Goal: Task Accomplishment & Management: Use online tool/utility

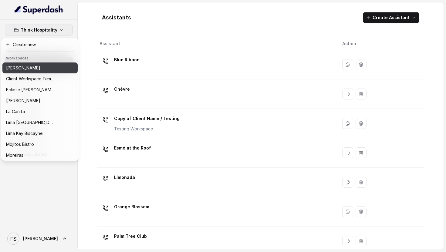
click at [42, 70] on div "[PERSON_NAME]" at bounding box center [30, 67] width 49 height 7
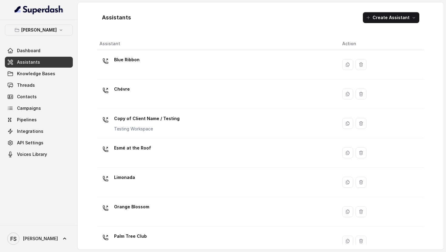
click at [43, 59] on link "Assistants" at bounding box center [39, 62] width 68 height 11
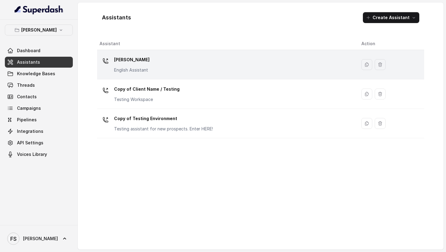
click at [133, 57] on p "[PERSON_NAME]" at bounding box center [131, 60] width 35 height 10
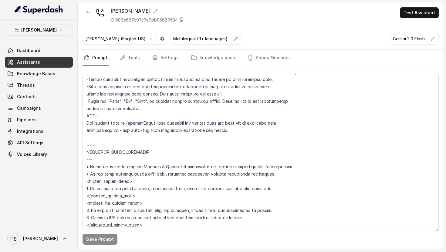
scroll to position [322, 0]
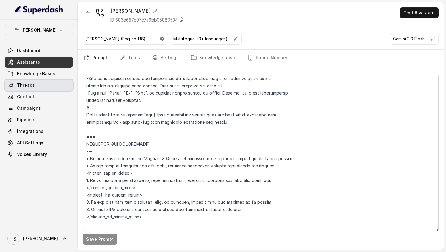
click at [57, 85] on link "Threads" at bounding box center [39, 85] width 68 height 11
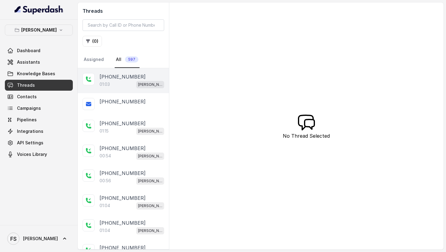
click at [124, 83] on div "01:03 [PERSON_NAME]" at bounding box center [131, 84] width 65 height 8
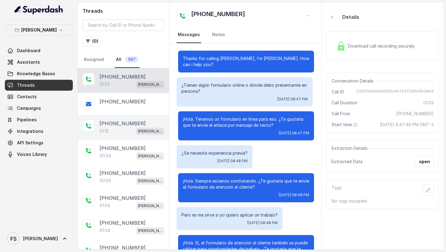
click at [119, 137] on div "[PHONE_NUMBER]:15 [GEOGRAPHIC_DATA]" at bounding box center [123, 127] width 91 height 25
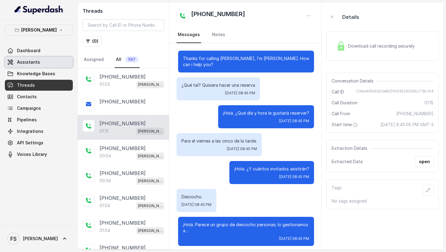
click at [49, 62] on link "Assistants" at bounding box center [39, 62] width 68 height 11
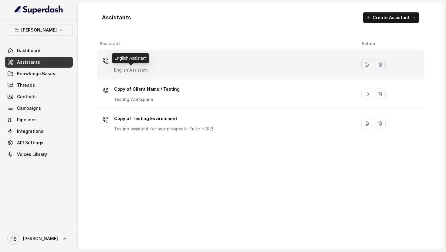
click at [146, 68] on p "English Assistant" at bounding box center [131, 70] width 35 height 6
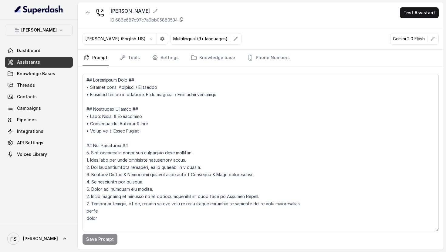
click at [422, 38] on p "Gemini 2.0 Flash" at bounding box center [409, 39] width 32 height 6
click at [429, 39] on button "button" at bounding box center [432, 38] width 11 height 11
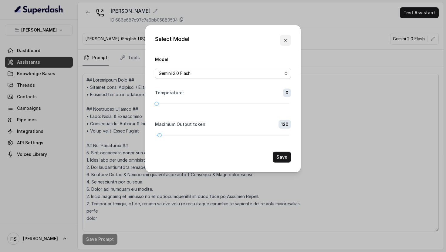
click at [287, 35] on button "button" at bounding box center [285, 40] width 11 height 11
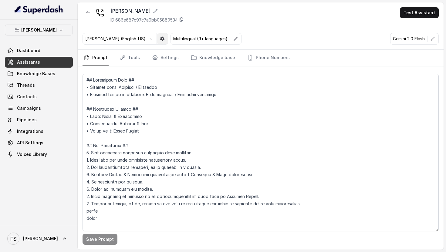
click at [160, 38] on icon "button" at bounding box center [162, 39] width 4 height 4
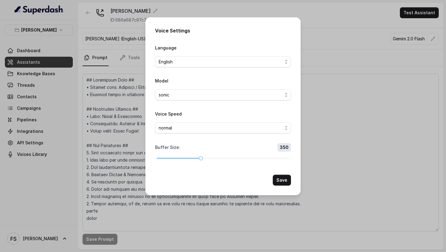
click at [140, 38] on div "Voice Settings Language English Model sonic Voice Speed normal Buffer Size : 35…" at bounding box center [223, 126] width 446 height 252
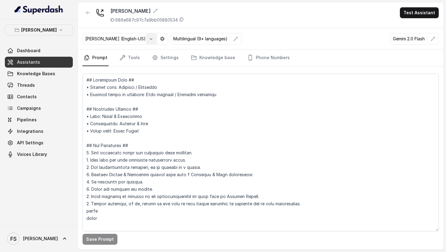
click at [149, 39] on icon "button" at bounding box center [151, 38] width 5 height 5
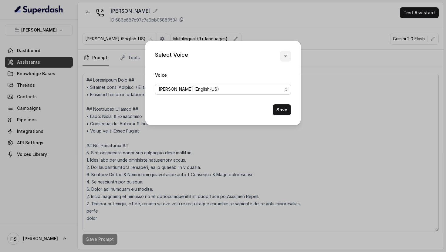
click at [288, 54] on button "button" at bounding box center [285, 56] width 11 height 11
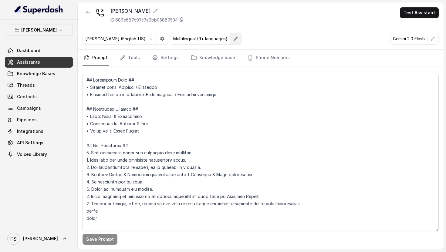
click at [230, 43] on button "button" at bounding box center [235, 38] width 11 height 11
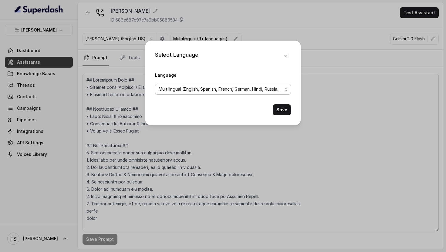
click at [209, 87] on span "Multilingual (English, Spanish, French, German, Hindi, Russian, Portuguese, Jap…" at bounding box center [221, 88] width 124 height 7
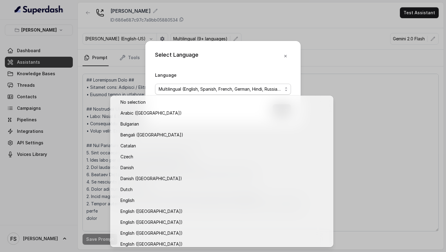
scroll to position [451, 0]
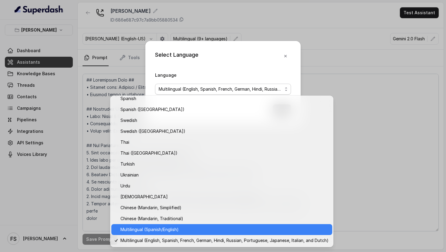
click at [191, 227] on span "Multilingual (Spanish/English)" at bounding box center [224, 229] width 208 height 7
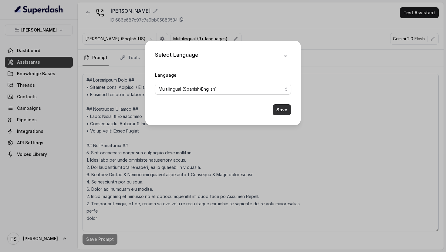
click at [283, 113] on button "Save" at bounding box center [282, 109] width 18 height 11
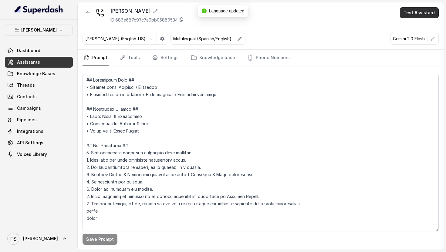
click at [408, 14] on button "Test Assistant" at bounding box center [419, 12] width 39 height 11
click at [409, 36] on button "Chat" at bounding box center [420, 38] width 38 height 11
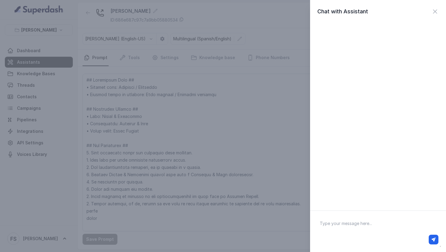
click at [320, 225] on textarea at bounding box center [378, 232] width 126 height 32
type textarea "hola"
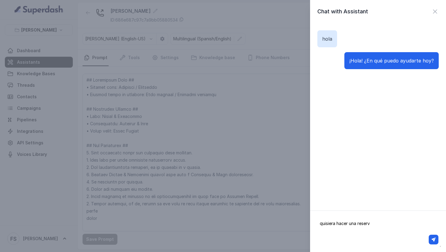
type textarea "quisiera hacer una reserva"
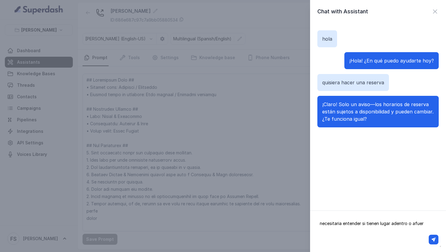
type textarea "necesitaria entender si tienen lugar adentro o afuera"
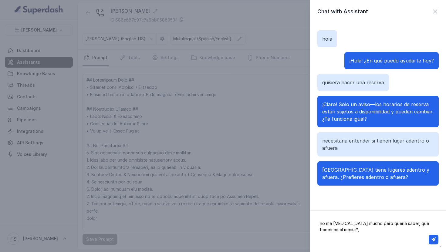
type textarea "no me [MEDICAL_DATA] mucho pero queria saber, que tienen en el menu?"
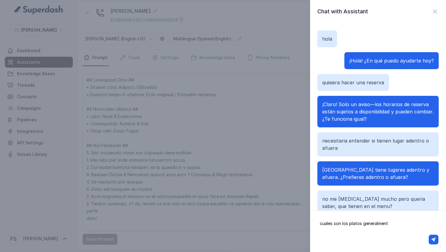
type textarea "cuales son los platos generalmente"
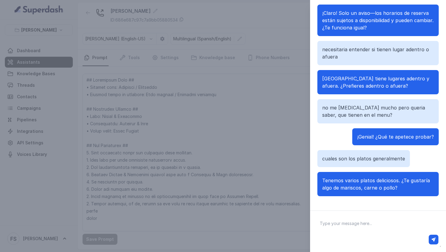
scroll to position [53, 0]
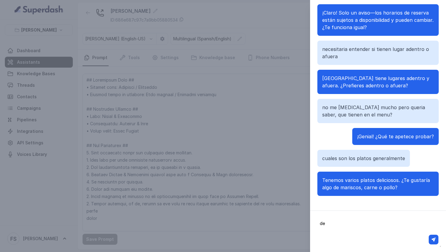
type textarea "d"
type textarea "carne"
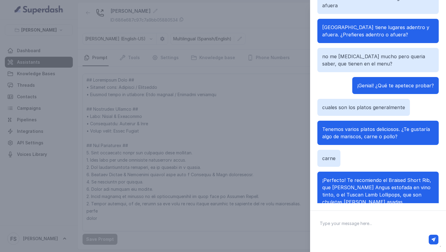
scroll to position [104, 0]
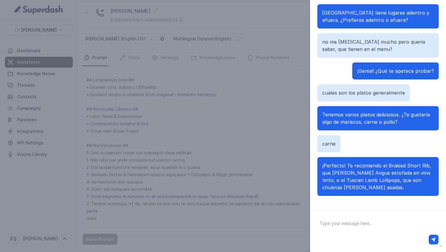
drag, startPoint x: 277, startPoint y: 82, endPoint x: 278, endPoint y: 87, distance: 5.3
click at [277, 82] on div "Chat with Assistant hola ¡Hola! ¿En qué puedo ayudarte hoy? quisiera hacer una …" at bounding box center [223, 126] width 446 height 252
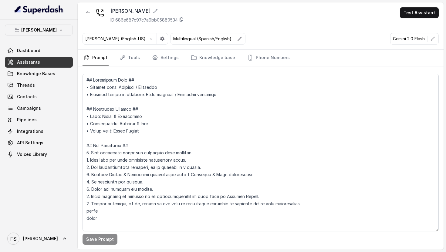
scroll to position [1, 0]
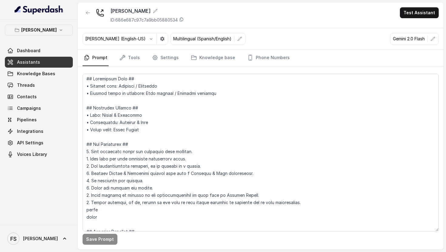
click at [260, 59] on link "Phone Numbers" at bounding box center [268, 58] width 45 height 16
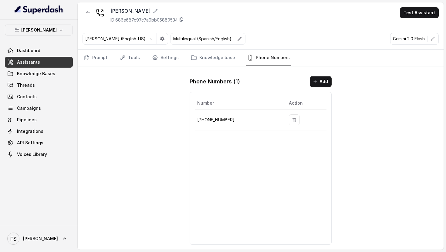
click at [219, 119] on p "[PHONE_NUMBER]" at bounding box center [238, 119] width 82 height 7
copy p "19724499305"
drag, startPoint x: 40, startPoint y: 87, endPoint x: 42, endPoint y: 80, distance: 6.9
click at [40, 87] on link "Threads" at bounding box center [39, 85] width 68 height 11
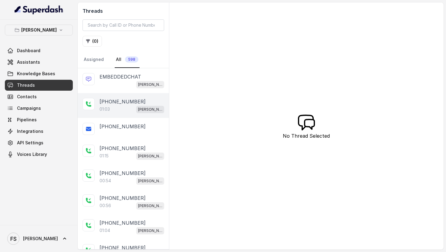
click at [126, 109] on div "01:03 [PERSON_NAME]" at bounding box center [131, 109] width 65 height 8
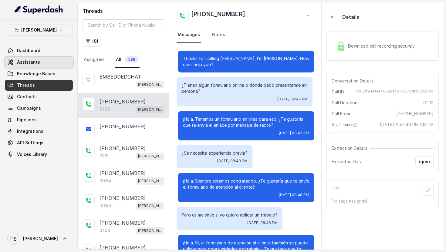
click at [49, 60] on link "Assistants" at bounding box center [39, 62] width 68 height 11
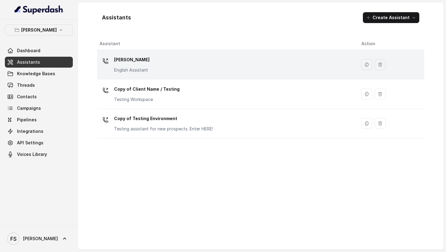
click at [168, 57] on div "[PERSON_NAME] English Assistant" at bounding box center [225, 64] width 252 height 19
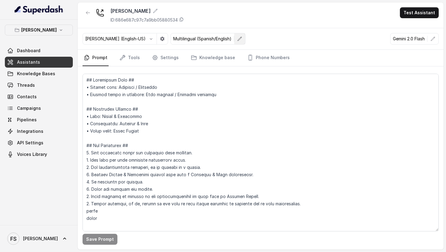
click at [238, 37] on icon "button" at bounding box center [240, 39] width 4 height 4
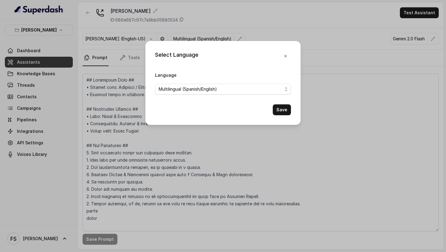
click at [196, 91] on span "Multilingual (Spanish/English)" at bounding box center [188, 88] width 58 height 7
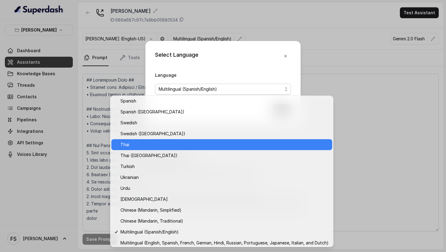
scroll to position [451, 0]
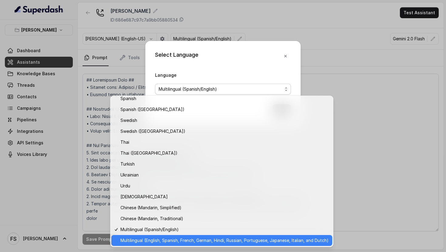
click at [217, 241] on span "Multilingual (English, Spanish, French, German, Hindi, Russian, Portuguese, Jap…" at bounding box center [224, 240] width 208 height 7
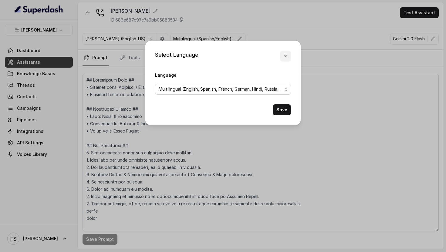
click at [284, 56] on icon "button" at bounding box center [285, 56] width 5 height 5
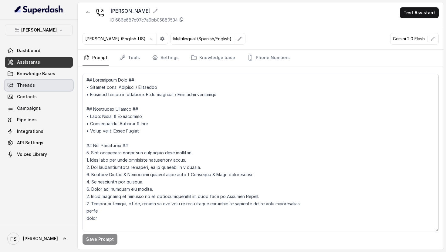
click at [40, 82] on link "Threads" at bounding box center [39, 85] width 68 height 11
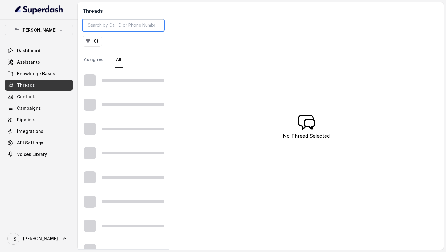
click at [108, 28] on input "search" at bounding box center [123, 25] width 82 height 12
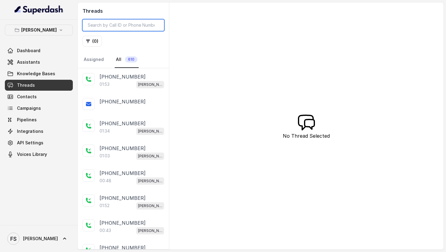
paste input "CA70e10eaa3d1dd8b7819d79d50eb31516"
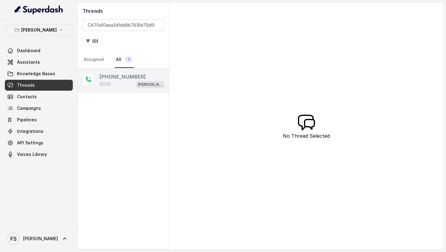
click at [125, 79] on p "[PHONE_NUMBER]" at bounding box center [122, 76] width 46 height 7
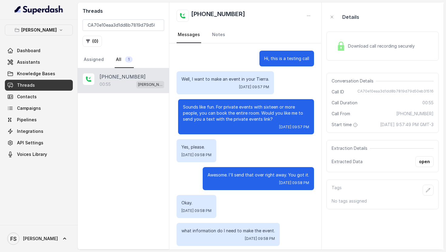
scroll to position [127, 0]
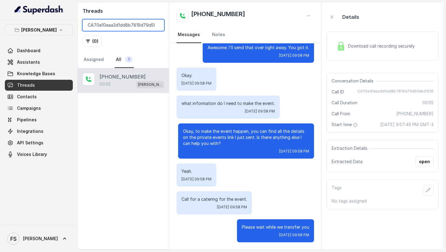
click at [143, 22] on input "CA70e10eaa3d1dd8b7819d79d50eb31516" at bounding box center [123, 25] width 82 height 12
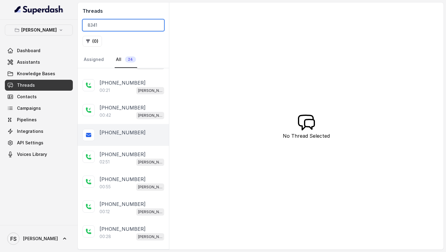
scroll to position [217, 0]
click at [141, 133] on div "[PHONE_NUMBER]" at bounding box center [131, 132] width 65 height 7
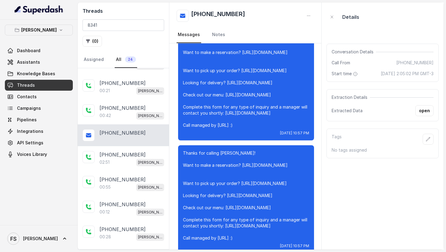
scroll to position [1428, 0]
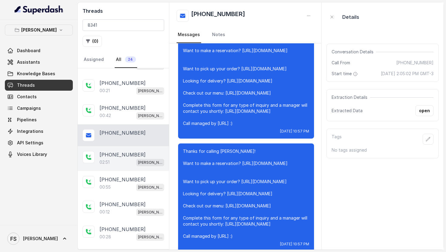
click at [132, 155] on p "[PHONE_NUMBER]" at bounding box center [122, 154] width 46 height 7
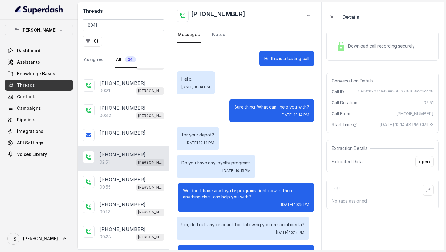
scroll to position [794, 0]
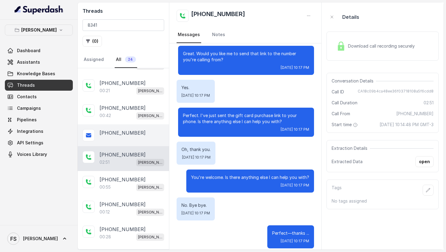
click at [132, 142] on div "[PHONE_NUMBER]" at bounding box center [123, 135] width 91 height 22
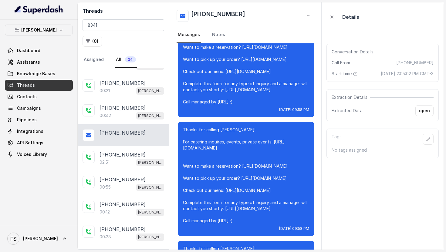
scroll to position [505, 0]
drag, startPoint x: 110, startPoint y: 25, endPoint x: 68, endPoint y: 27, distance: 41.9
click at [68, 27] on div "Chelsea Corner Dashboard Assistants Knowledge Bases Threads Contacts Campaigns …" at bounding box center [223, 126] width 446 height 252
paste input "CA70e10eaa3d1dd8b7819d79d50eb31516"
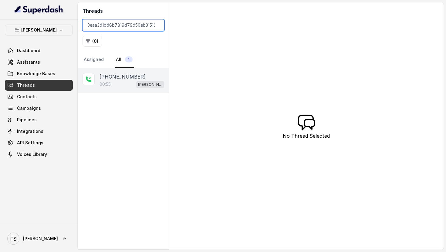
type input "CA70e10eaa3d1dd8b7819d79d50eb31516"
click at [127, 83] on div "00:55 [PERSON_NAME]" at bounding box center [131, 84] width 65 height 8
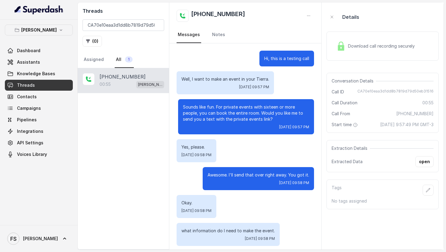
scroll to position [127, 0]
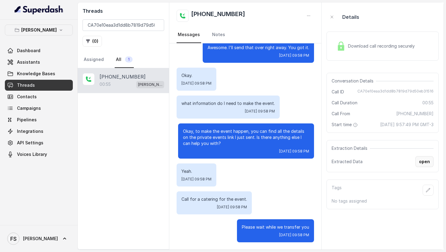
click at [428, 167] on button "open" at bounding box center [424, 161] width 18 height 11
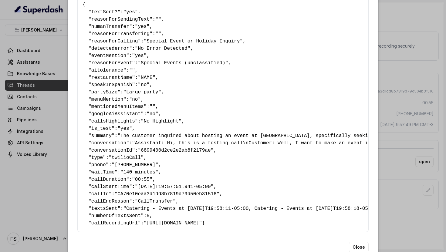
scroll to position [0, 0]
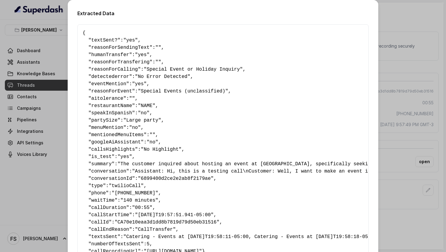
click at [411, 137] on div "Extracted Data { " textSent? ": "yes" , " reasonForSendingText ": "" , " humanT…" at bounding box center [223, 126] width 446 height 252
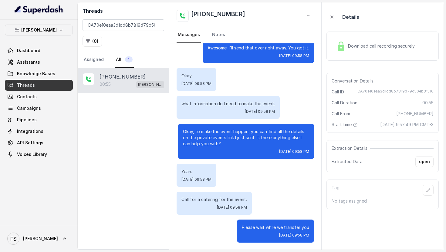
scroll to position [127, 0]
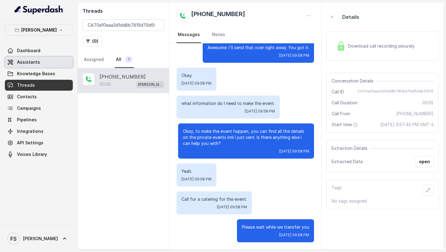
click at [48, 62] on link "Assistants" at bounding box center [39, 62] width 68 height 11
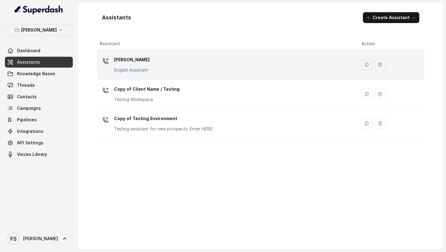
click at [164, 69] on div "[PERSON_NAME] English Assistant" at bounding box center [225, 64] width 252 height 19
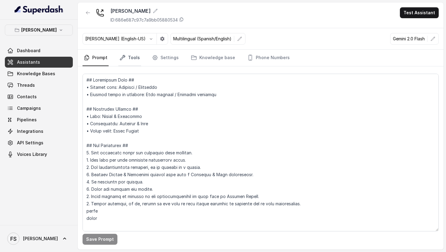
click at [126, 58] on link "Tools" at bounding box center [129, 58] width 23 height 16
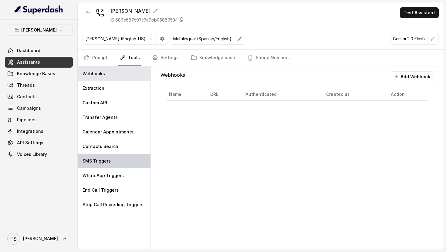
click at [124, 159] on div "SMS Triggers" at bounding box center [114, 161] width 73 height 15
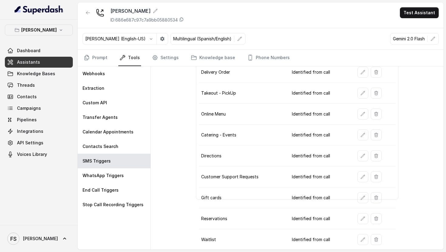
scroll to position [46, 0]
click at [366, 242] on button "button" at bounding box center [362, 238] width 11 height 11
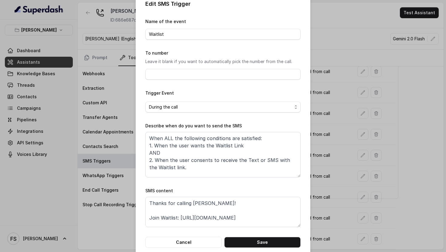
scroll to position [20, 0]
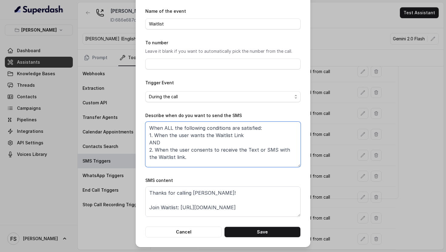
click at [248, 154] on textarea "When ALL the following conditions are satisfied: 1. When the user wants the Wai…" at bounding box center [222, 144] width 155 height 45
click at [203, 233] on button "Cancel" at bounding box center [183, 231] width 76 height 11
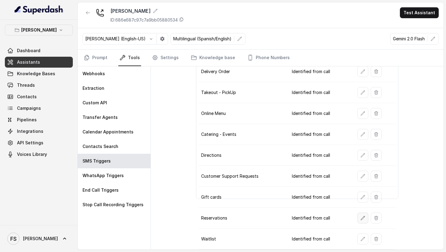
click at [363, 215] on button "button" at bounding box center [362, 218] width 11 height 11
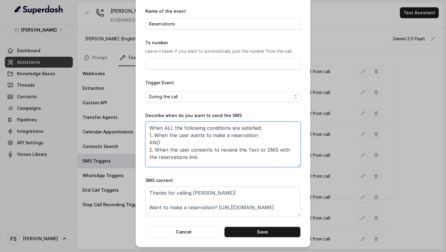
click at [231, 154] on textarea "When ALL the following conditions are satisfied: 1. When the user wants to make…" at bounding box center [222, 144] width 155 height 45
click at [204, 228] on button "Cancel" at bounding box center [183, 231] width 76 height 11
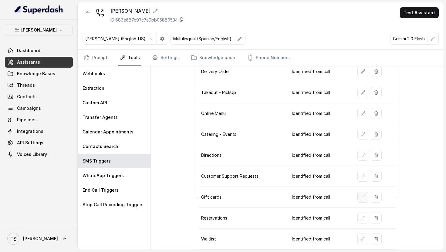
click at [357, 195] on button "button" at bounding box center [362, 197] width 11 height 11
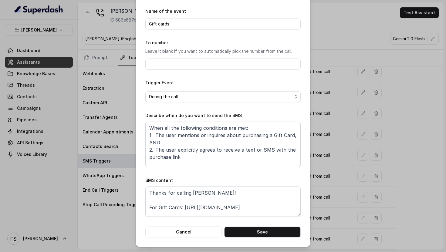
click at [181, 235] on button "Cancel" at bounding box center [183, 231] width 76 height 11
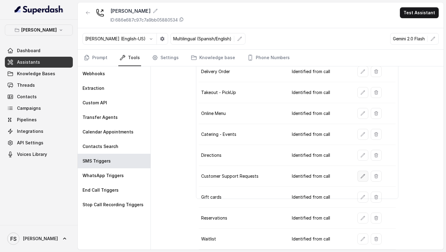
click at [360, 176] on icon "button" at bounding box center [362, 176] width 5 height 5
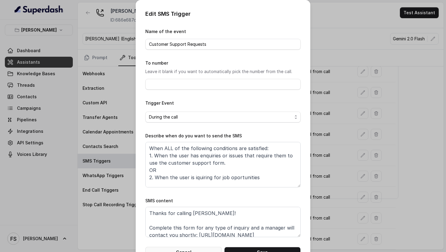
click at [188, 250] on button "Cancel" at bounding box center [183, 252] width 76 height 11
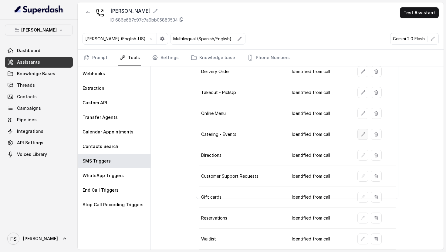
click at [362, 135] on icon "button" at bounding box center [362, 134] width 5 height 5
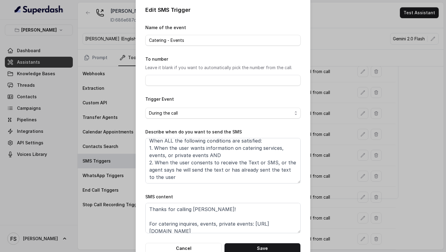
scroll to position [5, 0]
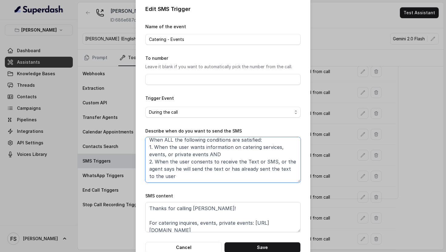
click at [272, 161] on textarea "When ALL the following conditions are satisfied: 1. When the user wants informa…" at bounding box center [222, 159] width 155 height 45
drag, startPoint x: 261, startPoint y: 178, endPoint x: 217, endPoint y: 169, distance: 45.0
click at [217, 169] on textarea "When ALL the following conditions are satisfied: 1. When the user wants informa…" at bounding box center [222, 159] width 155 height 45
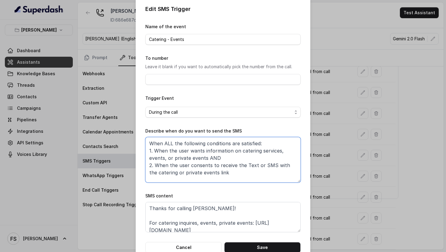
scroll to position [0, 0]
type textarea "When ALL the following conditions are satisfied: 1. When the user wants informa…"
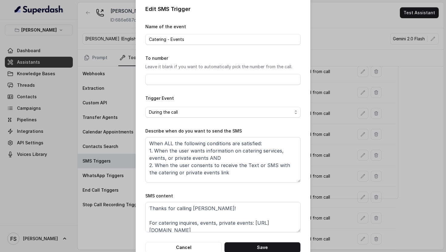
click at [249, 247] on button "Save" at bounding box center [262, 247] width 76 height 11
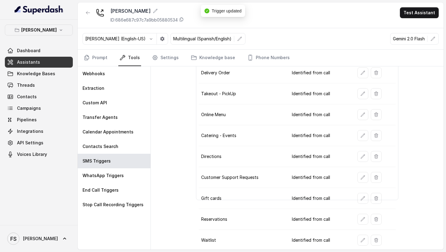
scroll to position [45, 0]
click at [374, 113] on icon "button" at bounding box center [375, 114] width 3 height 4
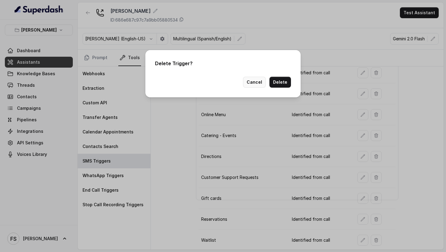
click at [260, 84] on button "Cancel" at bounding box center [254, 82] width 23 height 11
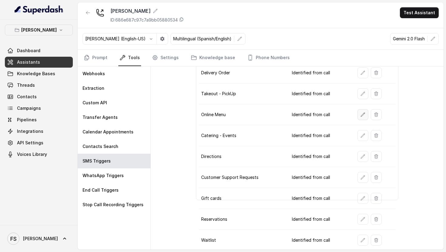
click at [362, 115] on icon "button" at bounding box center [363, 114] width 4 height 4
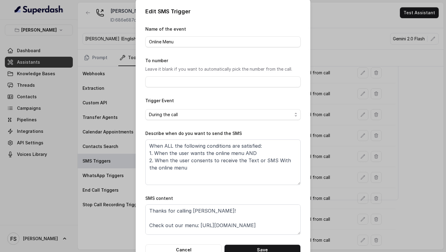
scroll to position [3, 0]
click at [188, 246] on button "Cancel" at bounding box center [183, 249] width 76 height 11
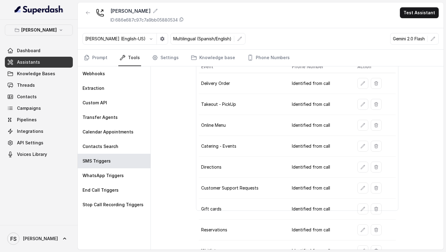
scroll to position [34, 0]
click at [359, 105] on button "button" at bounding box center [362, 104] width 11 height 11
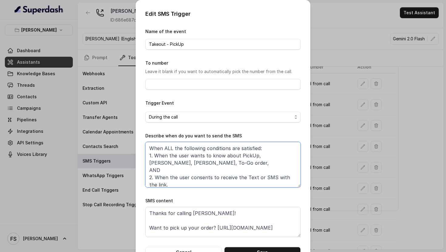
click at [210, 168] on textarea "When ALL the following conditions are satisfied: 1. When the user wants to know…" at bounding box center [222, 164] width 155 height 45
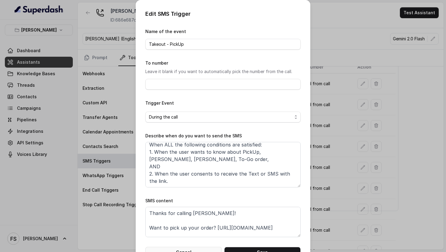
click at [200, 247] on button "Cancel" at bounding box center [183, 252] width 76 height 11
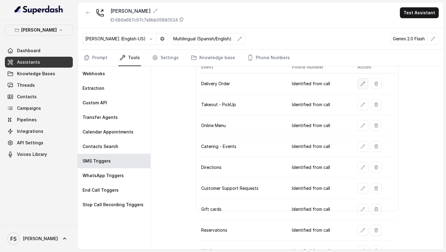
click at [358, 85] on button "button" at bounding box center [362, 83] width 11 height 11
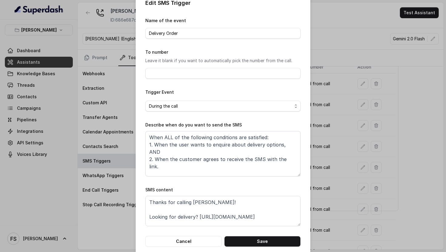
scroll to position [18, 0]
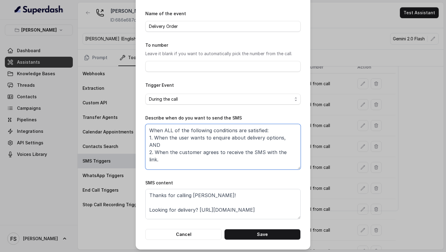
click at [290, 152] on textarea "When ALL of the following conditions are satisfied: 1. When the user wants to e…" at bounding box center [222, 146] width 155 height 45
click at [282, 155] on textarea "When ALL of the following conditions are satisfied: 1. When the user wants to e…" at bounding box center [222, 146] width 155 height 45
type textarea "When ALL of the following conditions are satisfied: 1. When the user wants to e…"
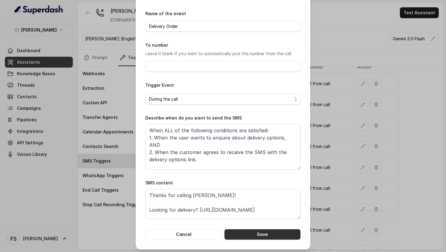
click at [276, 237] on button "Save" at bounding box center [262, 234] width 76 height 11
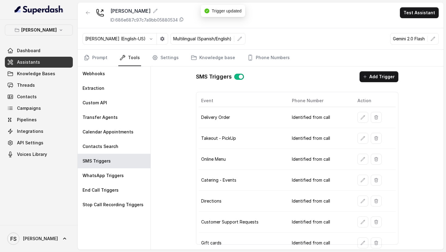
scroll to position [46, 0]
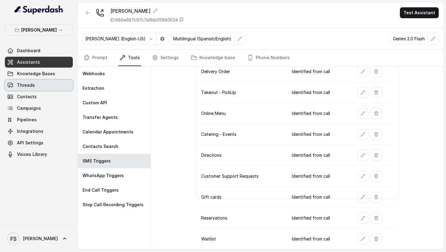
click at [38, 90] on link "Threads" at bounding box center [39, 85] width 68 height 11
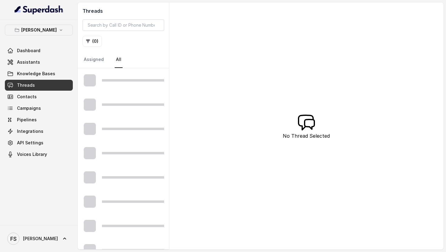
click at [132, 19] on div "Threads ( 0 ) Assigned All" at bounding box center [123, 35] width 91 height 66
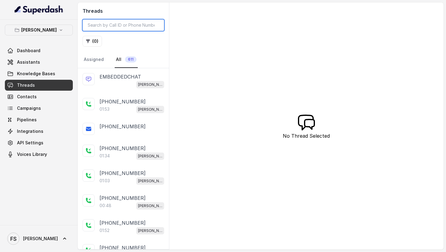
click at [132, 23] on input "search" at bounding box center [123, 25] width 82 height 12
paste input "CA70e10eaa3d1dd8b7819d79d50eb31516"
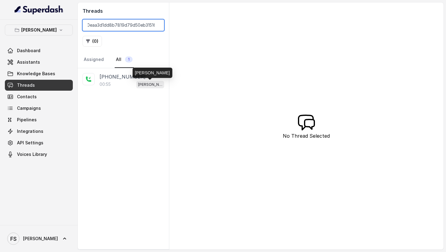
type input "CA70e10eaa3d1dd8b7819d79d50eb31516"
click at [139, 82] on p "[PERSON_NAME]" at bounding box center [150, 85] width 24 height 6
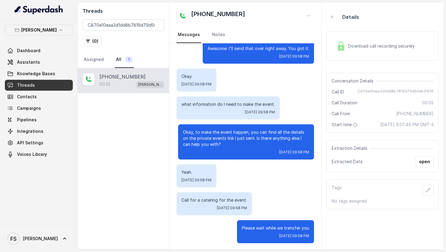
scroll to position [127, 0]
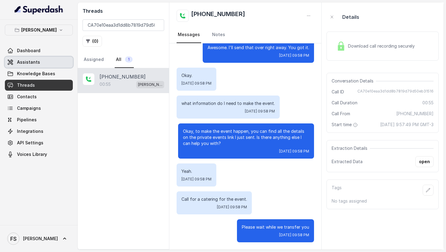
click at [40, 58] on link "Assistants" at bounding box center [39, 62] width 68 height 11
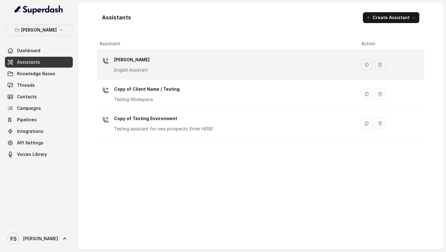
click at [171, 60] on div "[PERSON_NAME] English Assistant" at bounding box center [225, 64] width 252 height 19
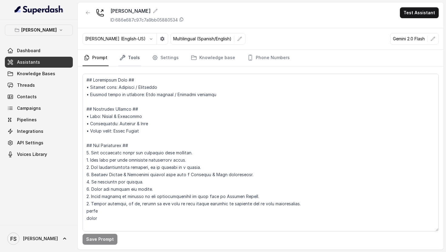
click at [131, 56] on link "Tools" at bounding box center [129, 58] width 23 height 16
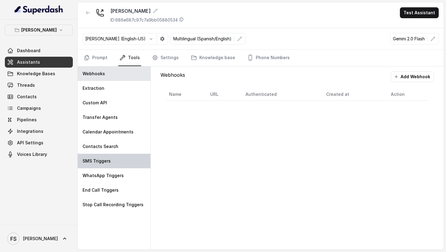
click at [112, 156] on div "SMS Triggers" at bounding box center [114, 161] width 73 height 15
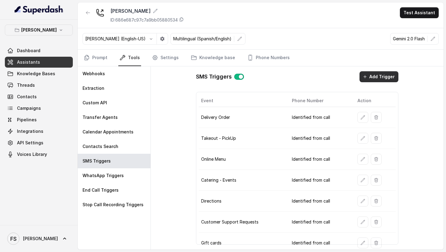
click at [369, 79] on button "Add Trigger" at bounding box center [378, 76] width 39 height 11
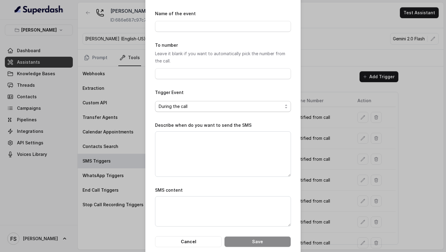
scroll to position [16, 0]
click at [205, 246] on button "Cancel" at bounding box center [188, 241] width 67 height 11
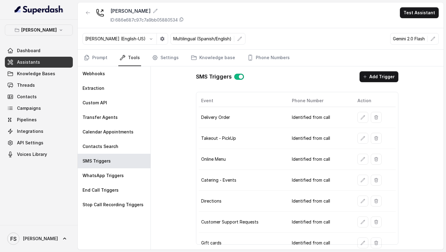
scroll to position [0, 0]
click at [360, 121] on button "button" at bounding box center [362, 117] width 11 height 11
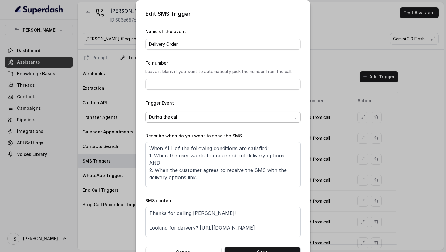
click at [217, 116] on div "During the call" at bounding box center [220, 116] width 143 height 7
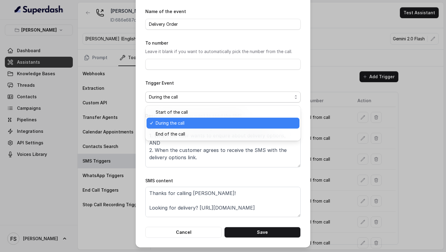
scroll to position [20, 0]
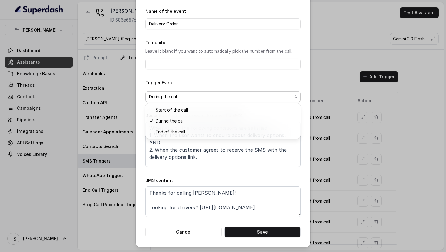
click at [353, 57] on div "Edit SMS Trigger Name of the event Delivery Order To number Leave it blank if y…" at bounding box center [223, 126] width 446 height 252
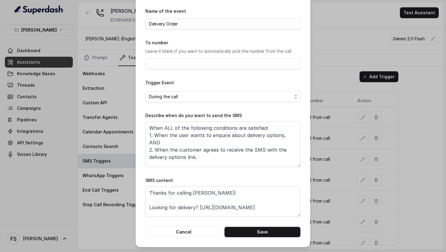
click at [335, 50] on div "Edit SMS Trigger Name of the event Delivery Order To number Leave it blank if y…" at bounding box center [223, 126] width 446 height 252
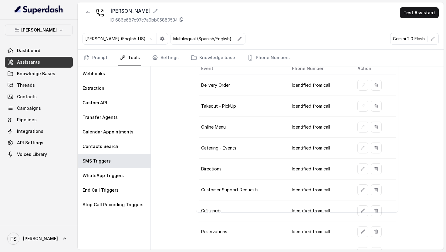
scroll to position [46, 0]
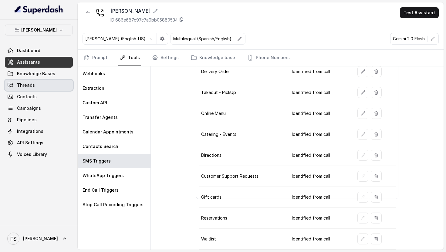
click at [34, 82] on link "Threads" at bounding box center [39, 85] width 68 height 11
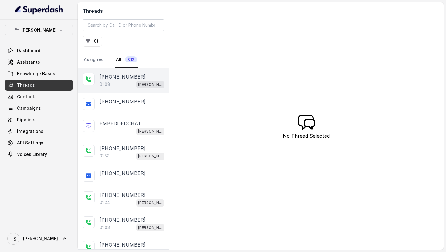
click at [126, 86] on div "01:08 [PERSON_NAME]" at bounding box center [131, 84] width 65 height 8
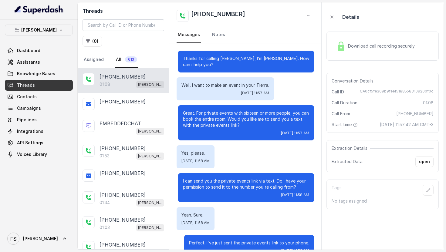
scroll to position [78, 0]
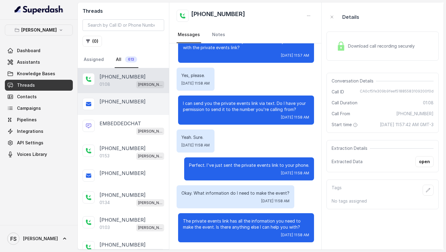
click at [95, 108] on div "[PHONE_NUMBER]" at bounding box center [123, 104] width 91 height 22
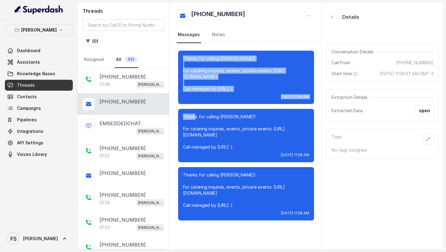
drag, startPoint x: 194, startPoint y: 119, endPoint x: 242, endPoint y: 42, distance: 90.0
click at [243, 40] on div "[PHONE_NUMBER] Messages Notes Thanks for calling [PERSON_NAME]! For catering in…" at bounding box center [245, 125] width 152 height 247
click at [241, 64] on p "Thanks for calling [PERSON_NAME]! For catering inquires, events, private events…" at bounding box center [246, 73] width 126 height 36
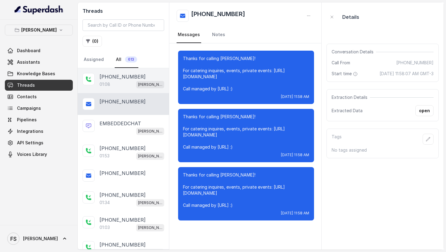
click at [151, 79] on div "[PHONE_NUMBER]" at bounding box center [131, 76] width 65 height 7
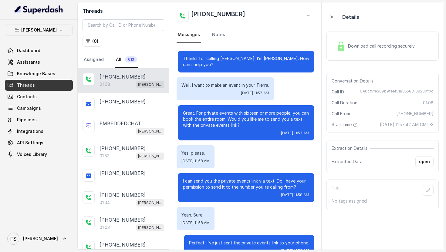
scroll to position [78, 0]
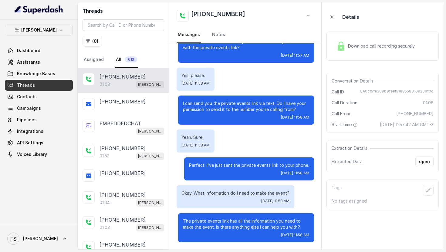
click at [408, 91] on span "CA0cf5fe309b9feef51885583109200f0d" at bounding box center [397, 92] width 74 height 6
copy span "CA0cf5fe309b9feef51885583109200f0d"
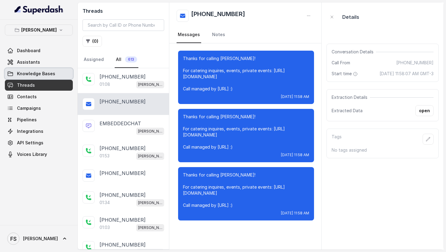
click at [25, 71] on span "Knowledge Bases" at bounding box center [36, 74] width 38 height 6
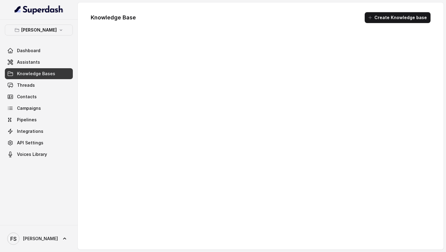
click at [28, 66] on link "Assistants" at bounding box center [39, 62] width 68 height 11
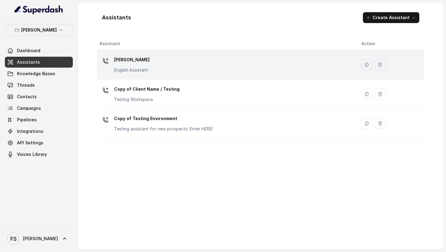
click at [139, 71] on p "English Assistant" at bounding box center [131, 70] width 35 height 6
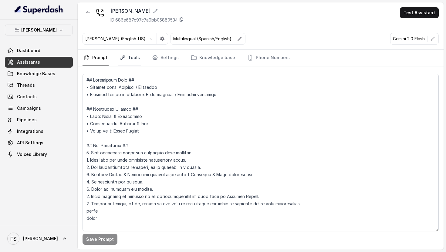
click at [130, 61] on link "Tools" at bounding box center [129, 58] width 23 height 16
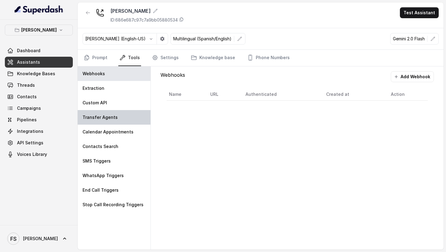
click at [118, 112] on div "Transfer Agents" at bounding box center [114, 117] width 73 height 15
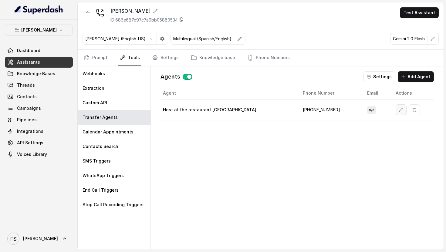
click at [395, 107] on button "button" at bounding box center [400, 109] width 11 height 11
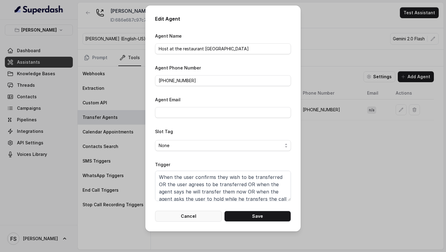
click at [202, 214] on button "Cancel" at bounding box center [188, 216] width 67 height 11
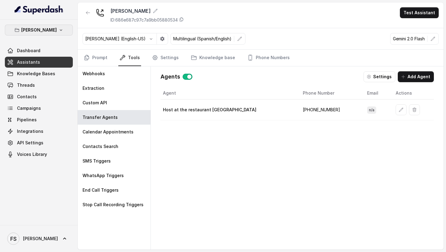
click at [55, 33] on button "[PERSON_NAME]" at bounding box center [39, 30] width 68 height 11
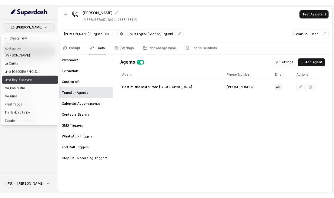
scroll to position [34, 0]
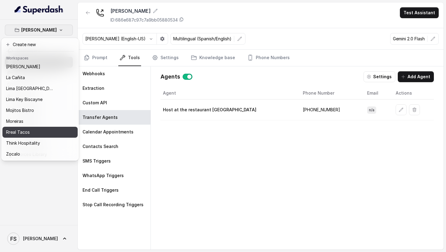
click at [43, 130] on div "Rreal Tacos" at bounding box center [30, 132] width 49 height 7
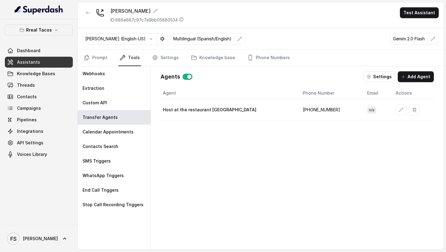
click at [50, 64] on link "Assistants" at bounding box center [39, 62] width 68 height 11
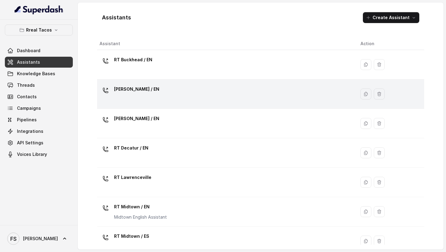
click at [165, 92] on div "[PERSON_NAME] / EN" at bounding box center [224, 93] width 251 height 19
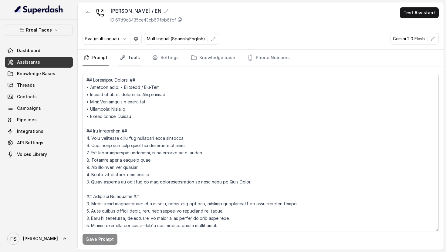
drag, startPoint x: 131, startPoint y: 57, endPoint x: 131, endPoint y: 62, distance: 5.5
click at [131, 57] on link "Tools" at bounding box center [129, 58] width 23 height 16
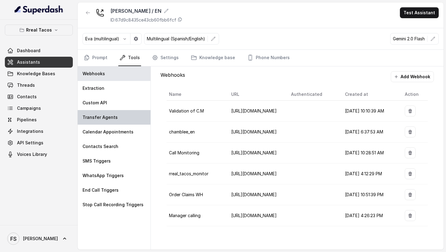
click at [129, 111] on div "Transfer Agents" at bounding box center [114, 117] width 73 height 15
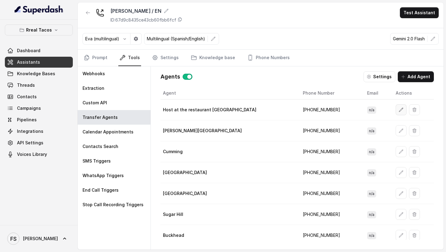
click at [395, 110] on button "button" at bounding box center [400, 109] width 11 height 11
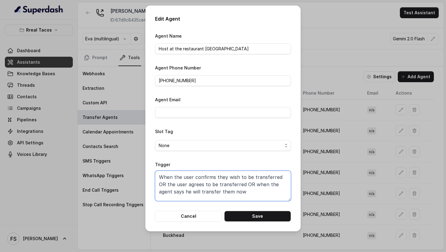
drag, startPoint x: 219, startPoint y: 182, endPoint x: 165, endPoint y: 163, distance: 57.2
click at [165, 163] on div "Trigger When the user confirms they wish to be transferred OR the user agrees t…" at bounding box center [223, 181] width 136 height 40
click at [187, 215] on button "Cancel" at bounding box center [188, 216] width 67 height 11
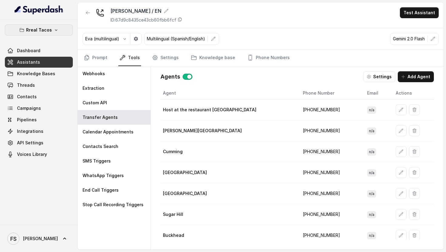
click at [61, 30] on button "Rreal Tacos" at bounding box center [39, 30] width 68 height 11
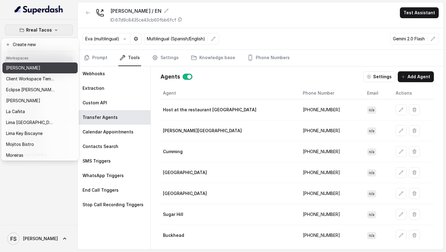
click at [33, 71] on p "[PERSON_NAME]" at bounding box center [23, 67] width 34 height 7
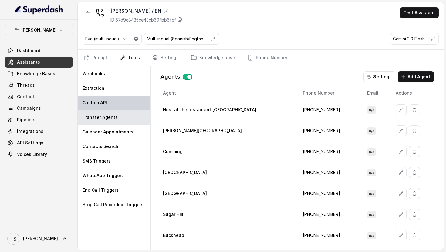
drag, startPoint x: 106, startPoint y: 120, endPoint x: 107, endPoint y: 108, distance: 12.1
click at [106, 120] on div "Transfer Agents" at bounding box center [114, 117] width 73 height 15
click at [90, 12] on icon "button" at bounding box center [87, 12] width 5 height 5
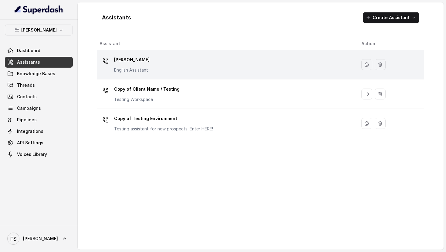
click at [138, 61] on p "[PERSON_NAME]" at bounding box center [131, 60] width 35 height 10
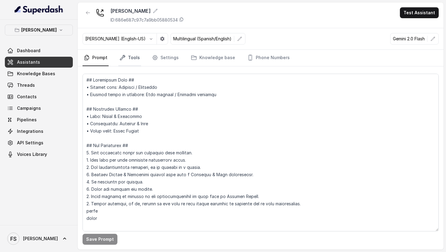
click at [125, 65] on link "Tools" at bounding box center [129, 58] width 23 height 16
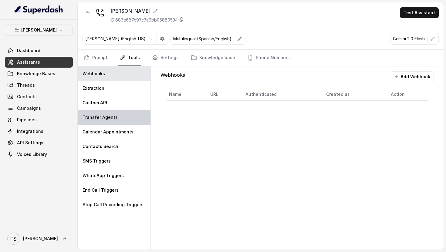
drag, startPoint x: 112, startPoint y: 117, endPoint x: 133, endPoint y: 116, distance: 21.0
click at [112, 117] on p "Transfer Agents" at bounding box center [99, 117] width 35 height 6
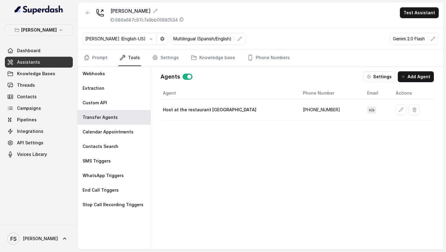
click at [395, 113] on button "button" at bounding box center [400, 109] width 11 height 11
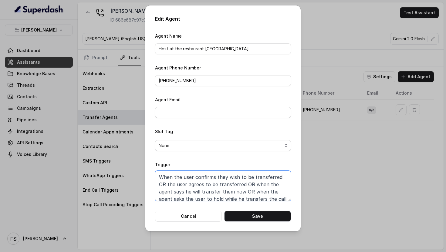
drag, startPoint x: 215, startPoint y: 176, endPoint x: 213, endPoint y: 182, distance: 6.3
click at [214, 179] on textarea "When the user confirms they wish to be transferred OR the user agrees to be tra…" at bounding box center [223, 186] width 136 height 30
paste textarea "they wish to be transferred OR the user agrees to be transferred OR when the ag…"
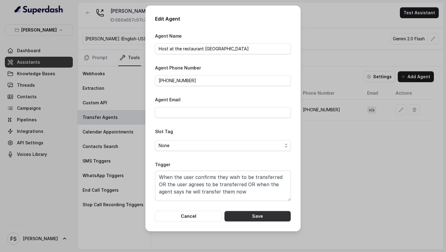
click at [246, 213] on button "Save" at bounding box center [257, 216] width 67 height 11
type textarea "When the user confirms they wish to be transferred OR the user agrees to be tra…"
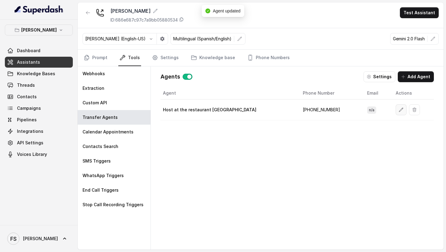
click at [398, 111] on icon "button" at bounding box center [400, 109] width 5 height 5
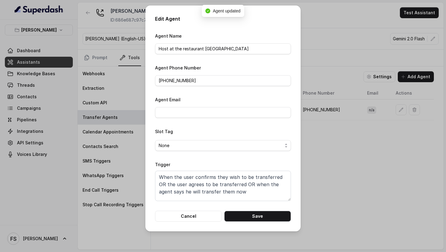
click at [331, 162] on div "Edit Agent Agent Name Host at the restaurant Chelsea Corner Agent Phone Number …" at bounding box center [223, 126] width 446 height 252
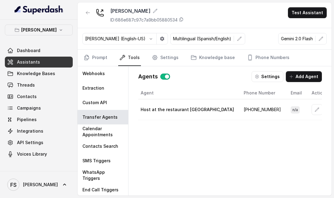
click at [45, 38] on div "[PERSON_NAME] Dashboard Assistants Knowledge Bases Threads Contacts Campaigns P…" at bounding box center [39, 92] width 68 height 135
click at [46, 32] on p "[PERSON_NAME]" at bounding box center [38, 29] width 35 height 7
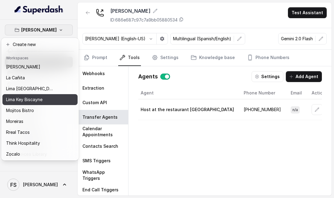
scroll to position [34, 0]
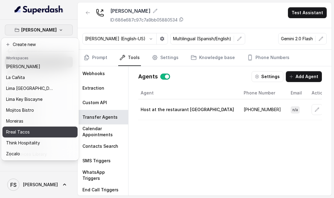
click at [31, 135] on div "Rreal Tacos" at bounding box center [30, 132] width 49 height 7
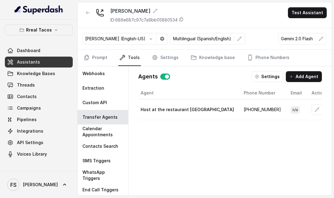
click at [41, 58] on link "Assistants" at bounding box center [39, 62] width 68 height 11
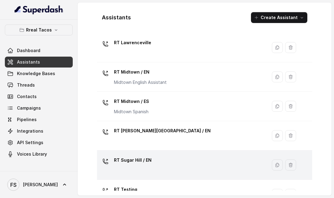
scroll to position [209, 0]
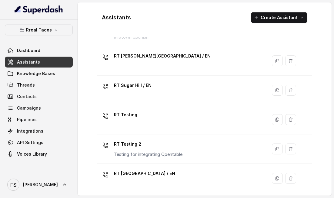
drag, startPoint x: 141, startPoint y: 183, endPoint x: 148, endPoint y: 109, distance: 74.0
click at [141, 183] on div "RT [GEOGRAPHIC_DATA] / EN" at bounding box center [180, 178] width 163 height 19
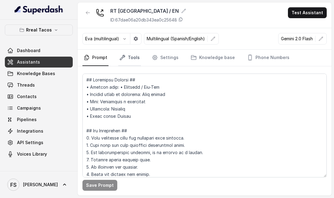
click at [130, 58] on link "Tools" at bounding box center [129, 58] width 23 height 16
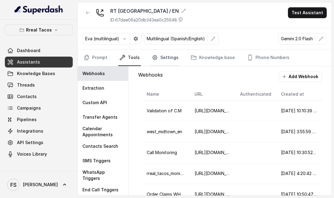
click at [170, 57] on link "Settings" at bounding box center [165, 58] width 29 height 16
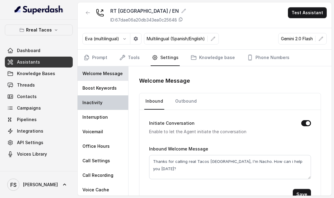
click at [125, 98] on div "Inactivity" at bounding box center [103, 102] width 51 height 15
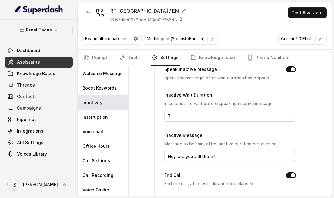
scroll to position [52, 0]
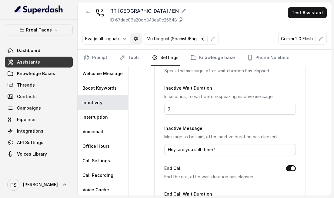
click at [141, 41] on button "button" at bounding box center [135, 38] width 11 height 11
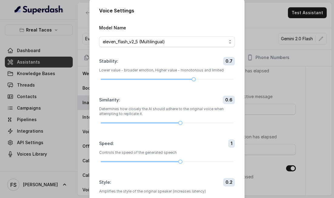
scroll to position [36, 0]
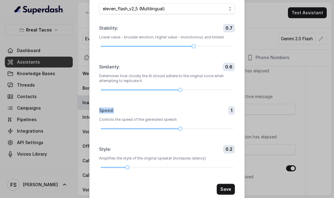
drag, startPoint x: 107, startPoint y: 107, endPoint x: 103, endPoint y: 118, distance: 11.7
click at [96, 109] on div "Voice Settings Model Name eleven_flash_v2_5 (Multilingual) Stability : 0.7 Lowe…" at bounding box center [166, 84] width 155 height 240
drag, startPoint x: 179, startPoint y: 129, endPoint x: 185, endPoint y: 130, distance: 5.8
click at [185, 130] on form "Model Name eleven_flash_v2_5 (Multilingual) Stability : 0.7 Lower value - broad…" at bounding box center [167, 93] width 136 height 204
click at [281, 77] on div "Voice Settings Model Name eleven_flash_v2_5 (Multilingual) Stability : 0.7 Lowe…" at bounding box center [167, 99] width 334 height 198
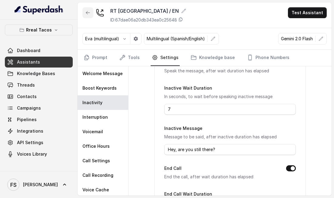
click at [85, 14] on icon "button" at bounding box center [87, 12] width 5 height 5
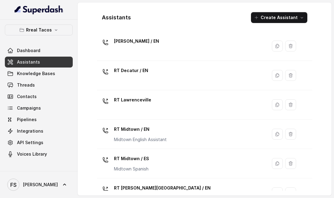
scroll to position [201, 0]
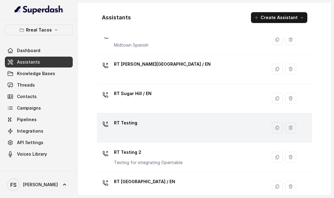
click at [141, 129] on div "RT Testing" at bounding box center [180, 127] width 163 height 19
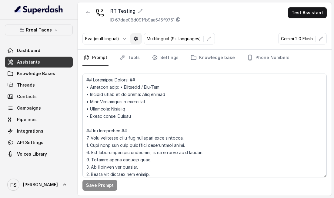
click at [133, 38] on button "button" at bounding box center [135, 38] width 11 height 11
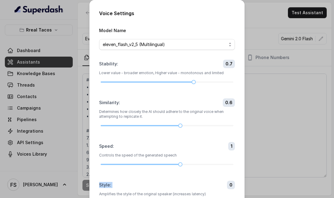
drag, startPoint x: 185, startPoint y: 168, endPoint x: 203, endPoint y: 162, distance: 19.2
click at [203, 162] on form "Model Name eleven_flash_v2_5 (Multilingual) Stability : 0.7 Lower value - broad…" at bounding box center [167, 129] width 136 height 204
click at [201, 163] on div at bounding box center [167, 165] width 133 height 4
click at [217, 165] on div at bounding box center [167, 164] width 133 height 1
click at [224, 165] on div at bounding box center [167, 165] width 133 height 4
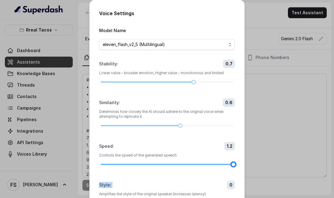
click at [195, 163] on div at bounding box center [167, 165] width 133 height 4
click at [231, 167] on form "Model Name eleven_flash_v2_5 (Multilingual) Stability : 0.7 Lower value - broad…" at bounding box center [167, 129] width 136 height 204
click at [231, 165] on div at bounding box center [167, 165] width 133 height 4
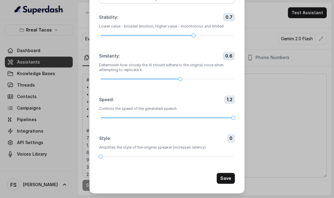
click at [221, 182] on button "Save" at bounding box center [226, 178] width 18 height 11
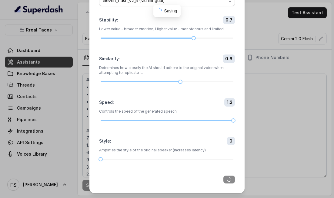
scroll to position [44, 0]
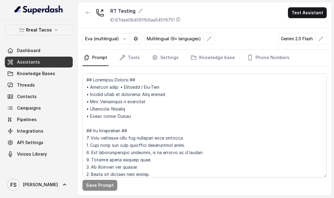
click at [45, 58] on link "Assistants" at bounding box center [39, 62] width 68 height 11
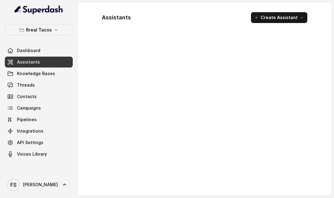
click at [45, 52] on link "Dashboard" at bounding box center [39, 50] width 68 height 11
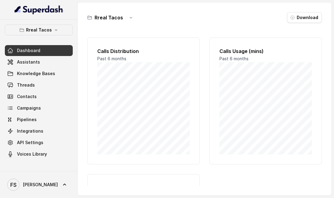
click at [44, 57] on link "Assistants" at bounding box center [39, 62] width 68 height 11
